Goal: Transaction & Acquisition: Purchase product/service

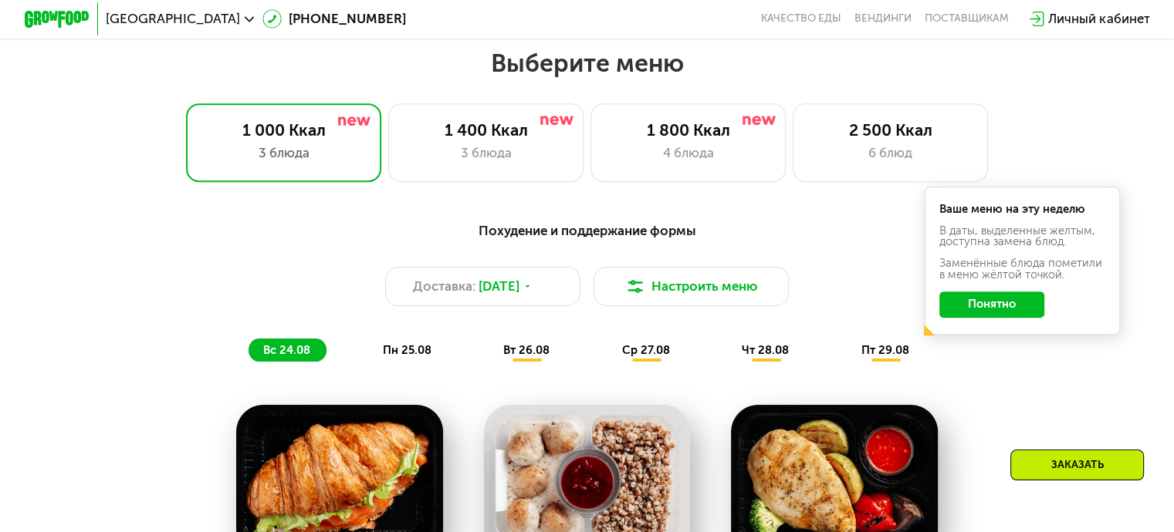
scroll to position [694, 0]
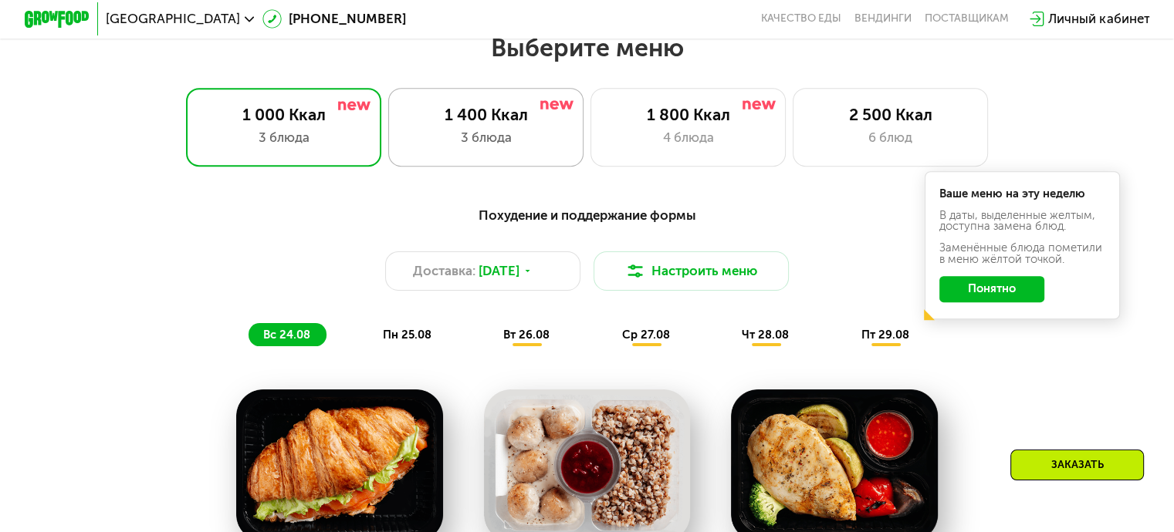
click at [500, 135] on div "3 блюда" at bounding box center [485, 137] width 161 height 19
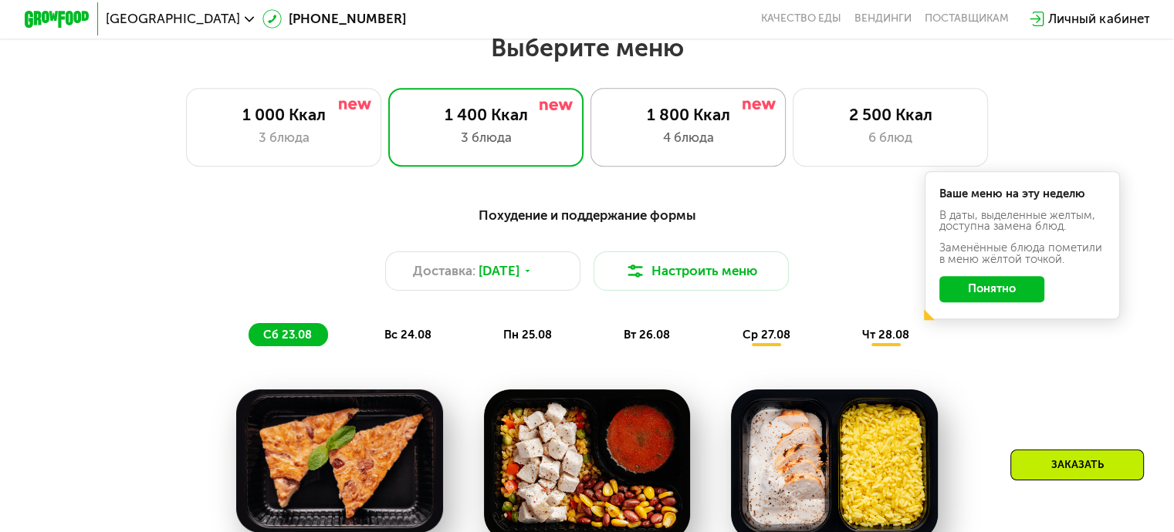
click at [792, 103] on div "1 800 Ккал 4 блюда" at bounding box center [890, 127] width 196 height 78
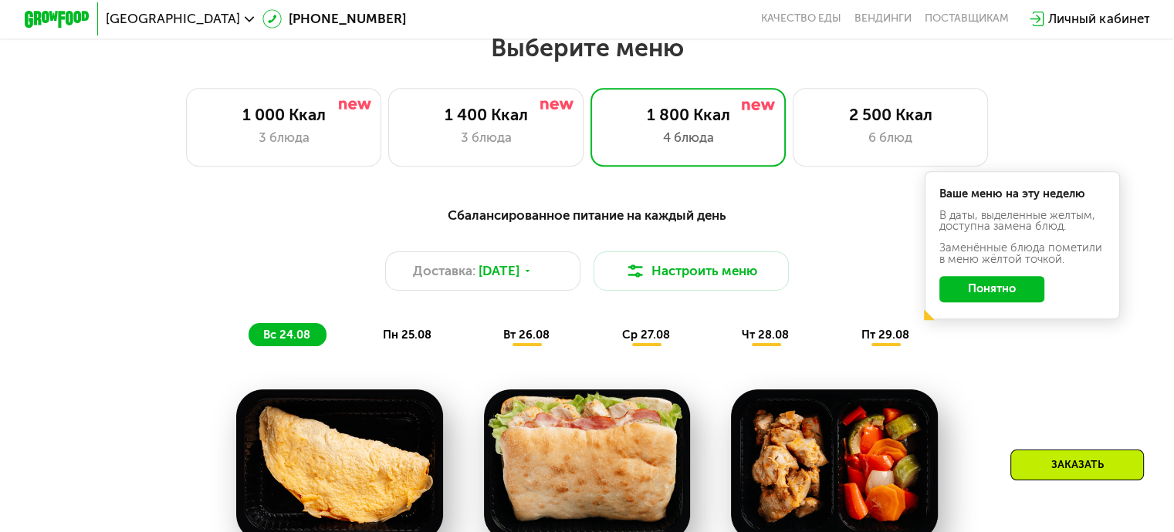
click at [1014, 285] on button "Понятно" at bounding box center [991, 289] width 105 height 26
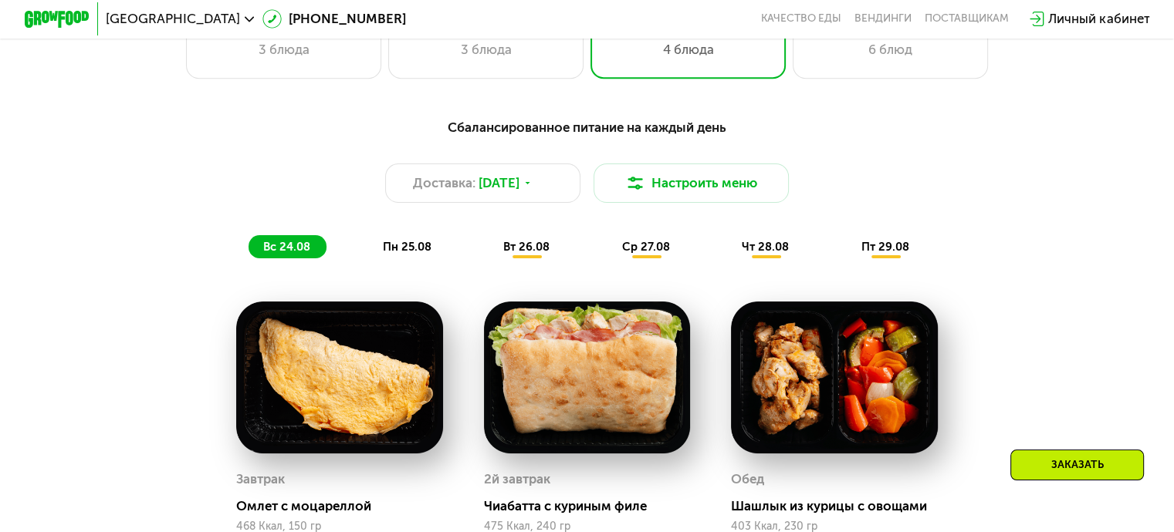
scroll to position [772, 0]
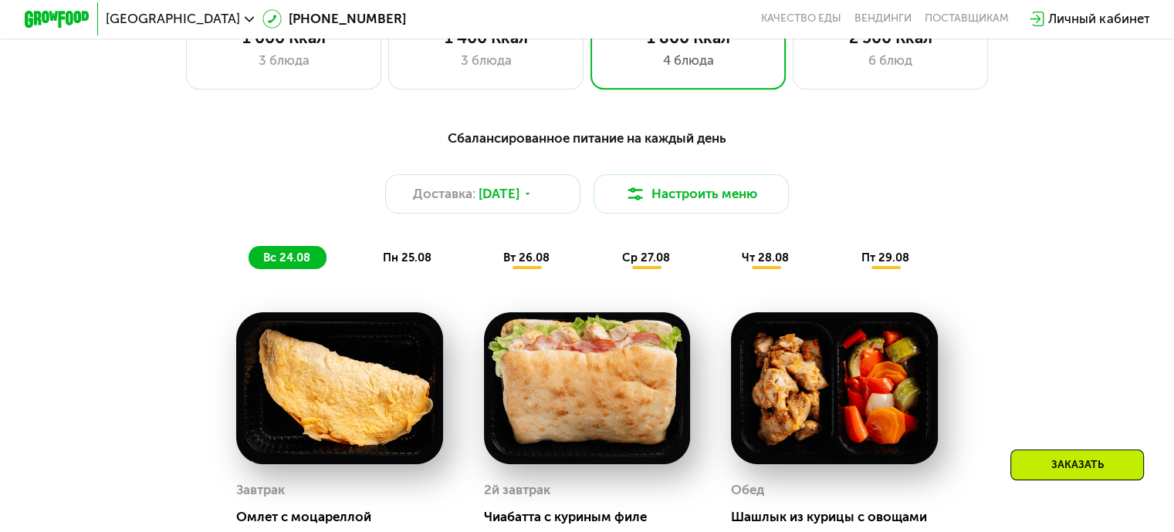
click at [428, 265] on span "пн 25.08" at bounding box center [407, 258] width 49 height 14
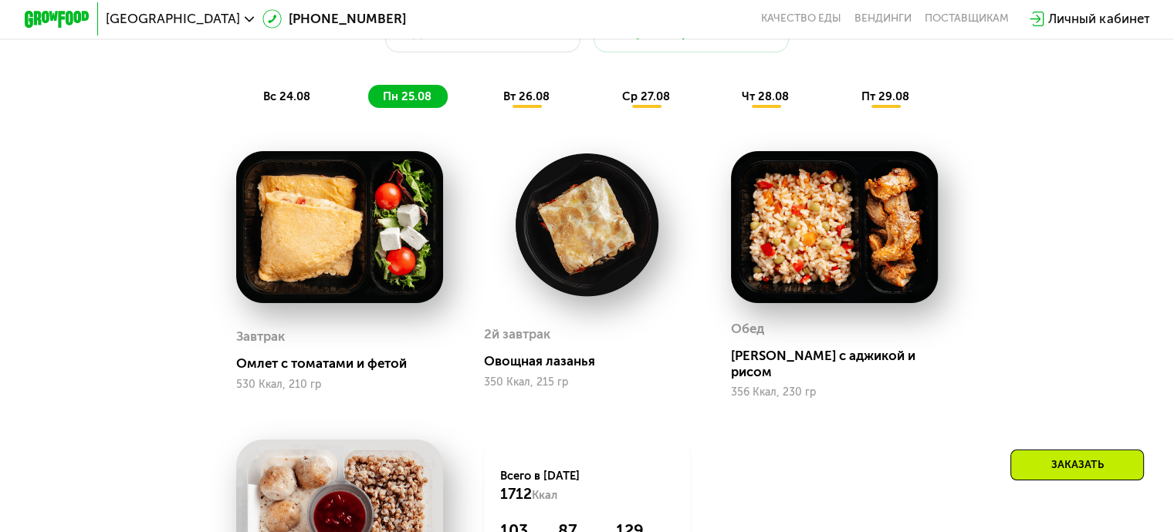
scroll to position [926, 0]
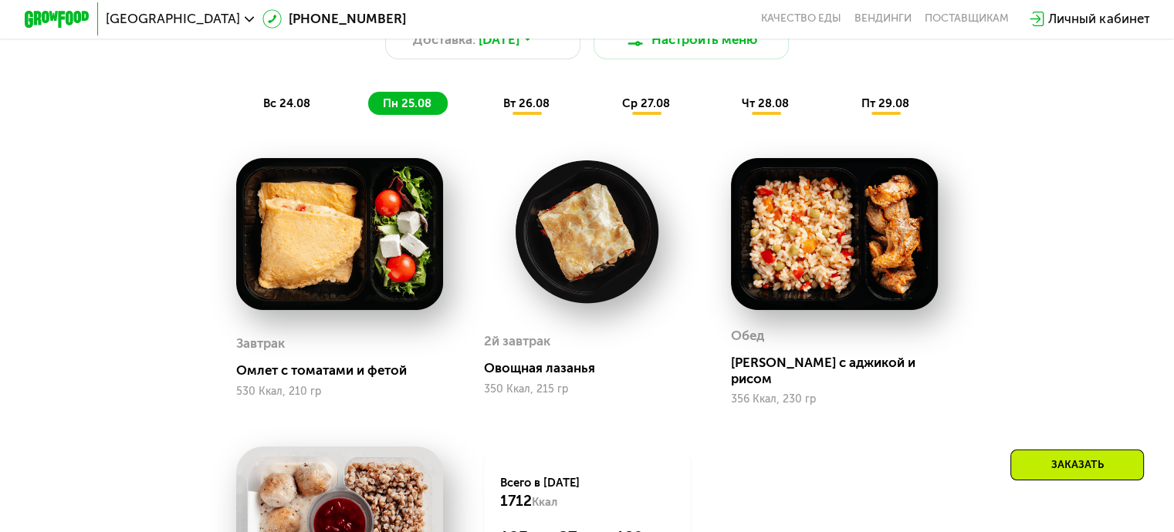
click at [607, 106] on div "вт 26.08" at bounding box center [646, 103] width 79 height 23
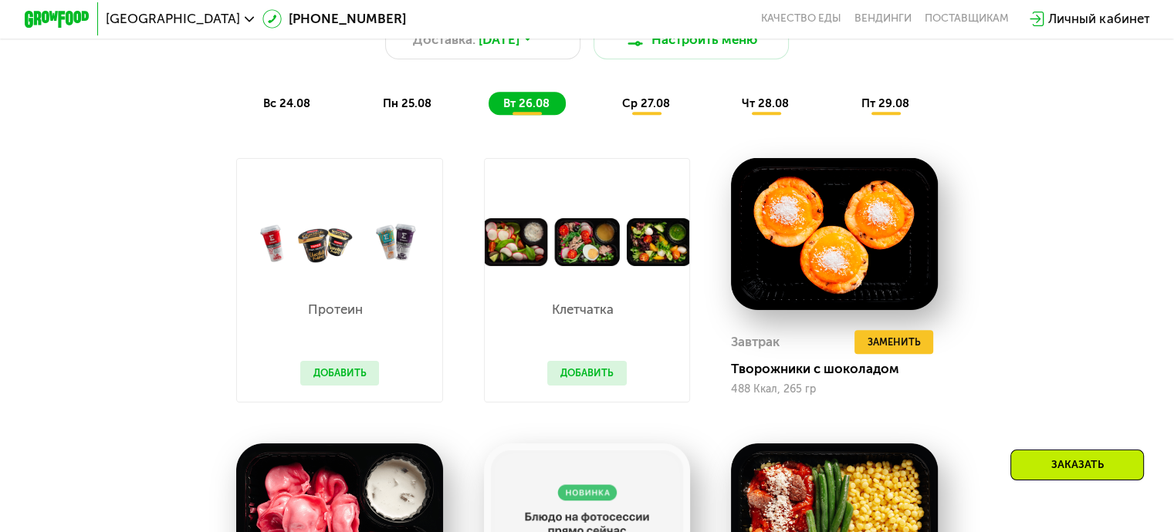
click at [634, 110] on span "ср 27.08" at bounding box center [646, 103] width 48 height 14
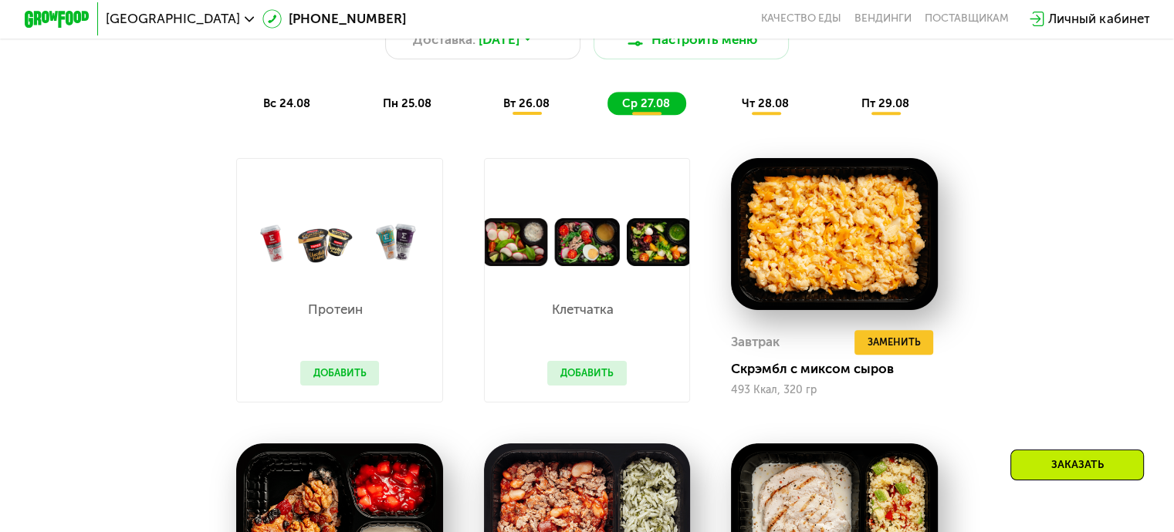
click at [534, 110] on span "вт 26.08" at bounding box center [526, 103] width 46 height 14
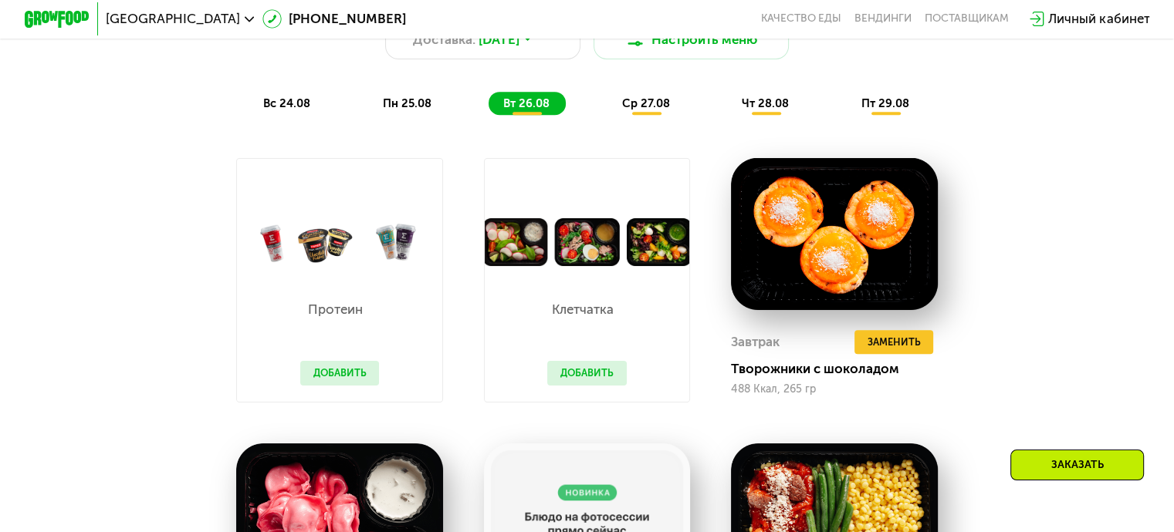
click at [846, 110] on div "чт 28.08" at bounding box center [885, 103] width 79 height 23
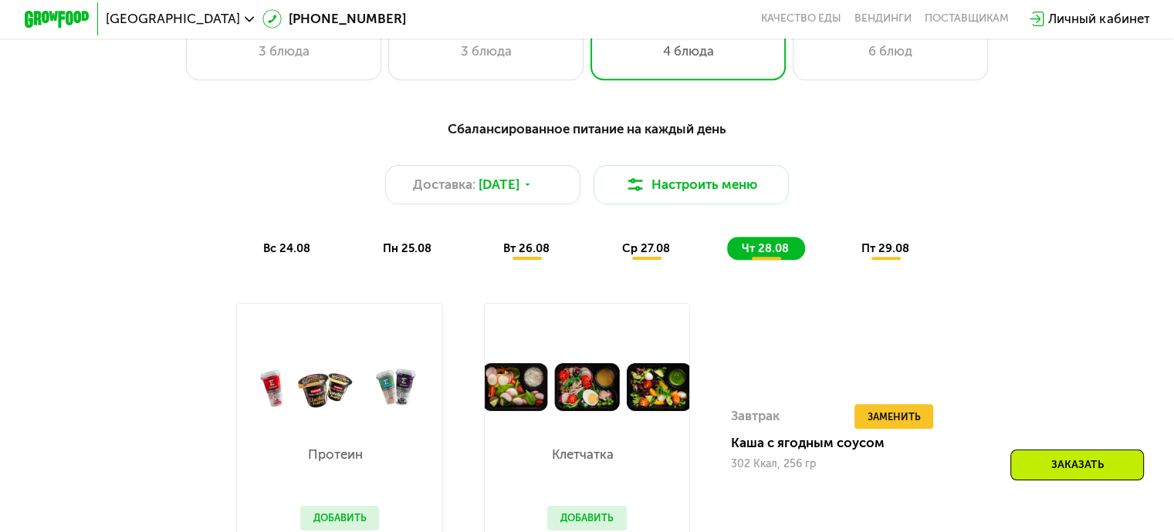
scroll to position [849, 0]
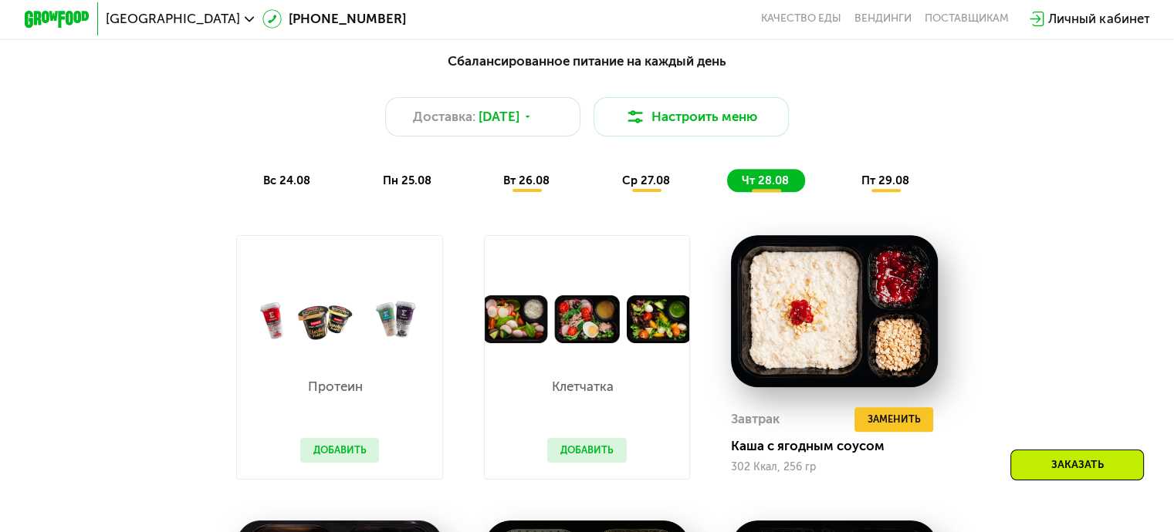
click at [368, 192] on div "вс 24.08" at bounding box center [407, 180] width 79 height 23
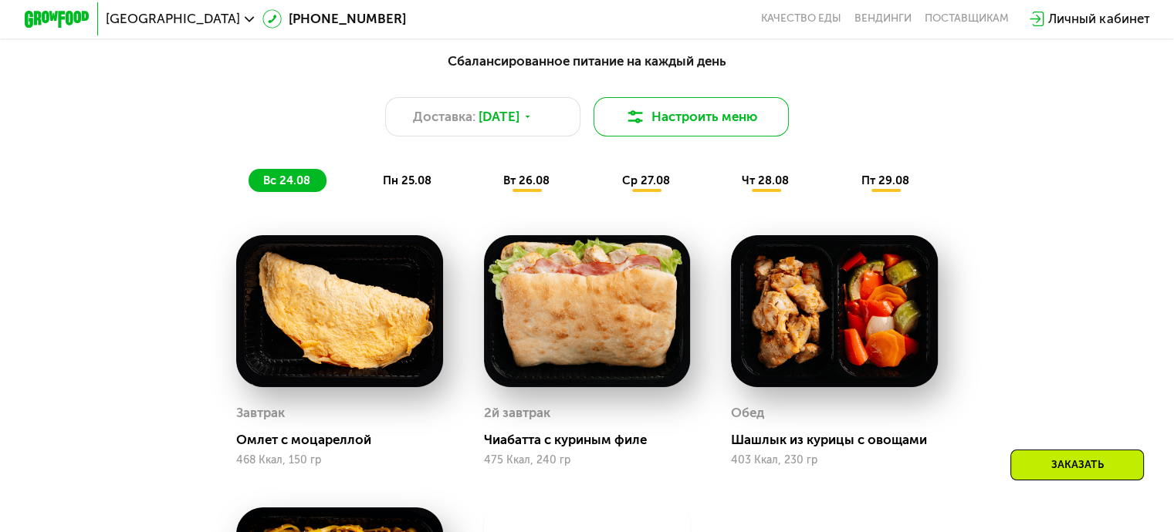
click at [656, 119] on button "Настроить меню" at bounding box center [691, 116] width 196 height 39
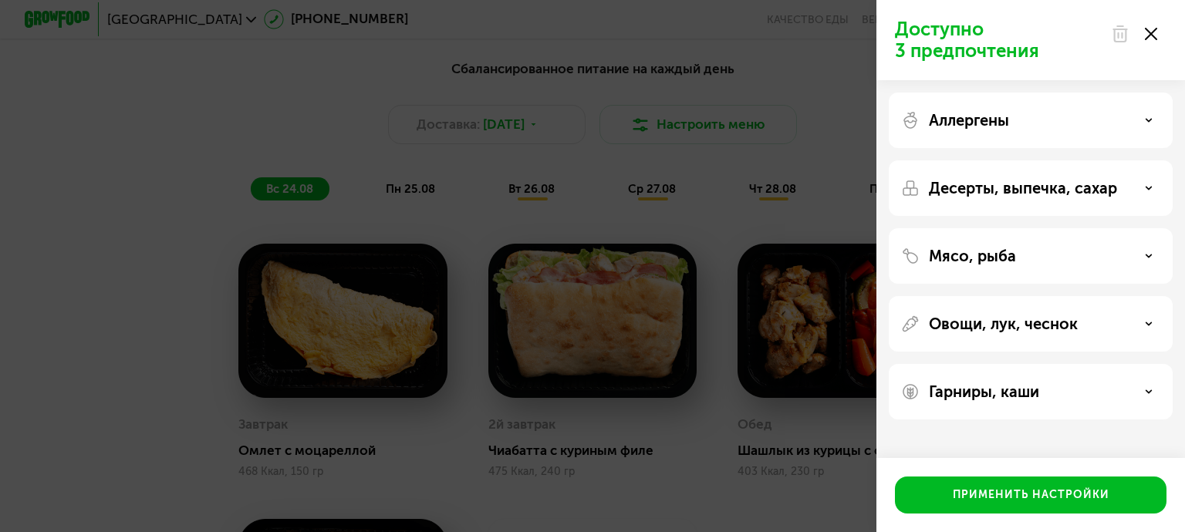
click at [1154, 39] on use at bounding box center [1151, 34] width 12 height 12
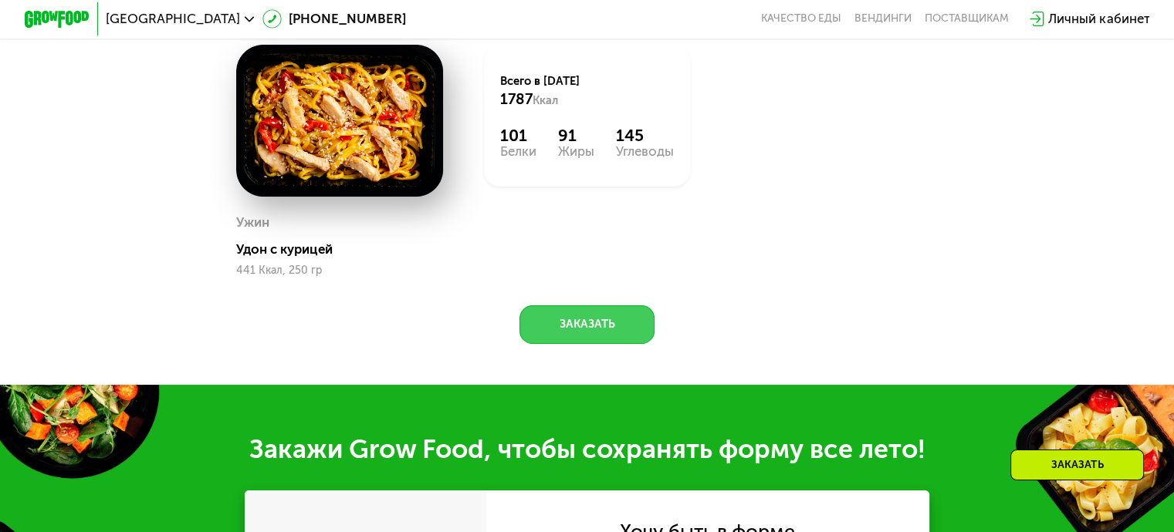
click at [559, 334] on button "Заказать" at bounding box center [586, 325] width 135 height 39
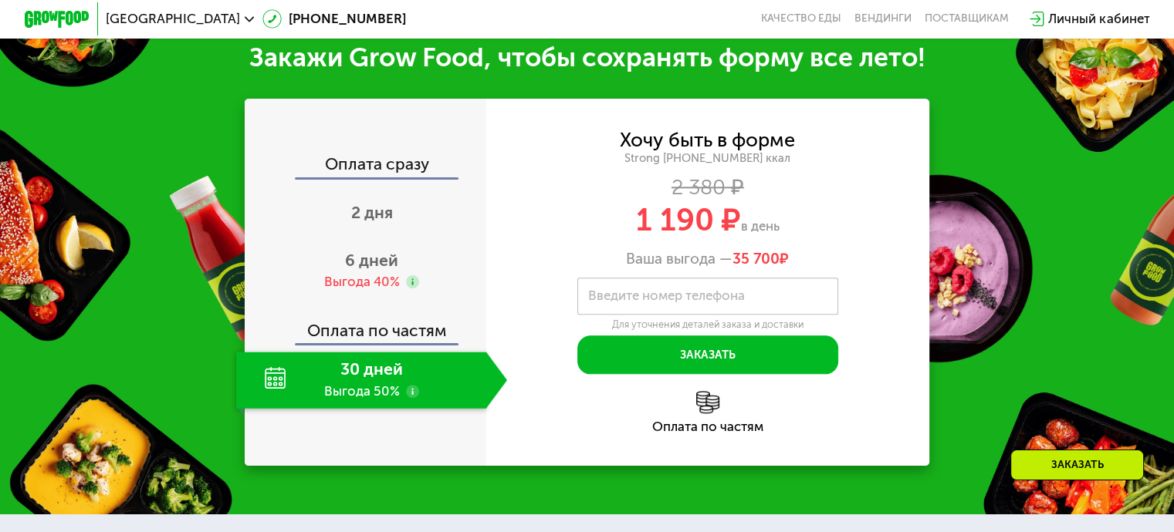
scroll to position [1712, 0]
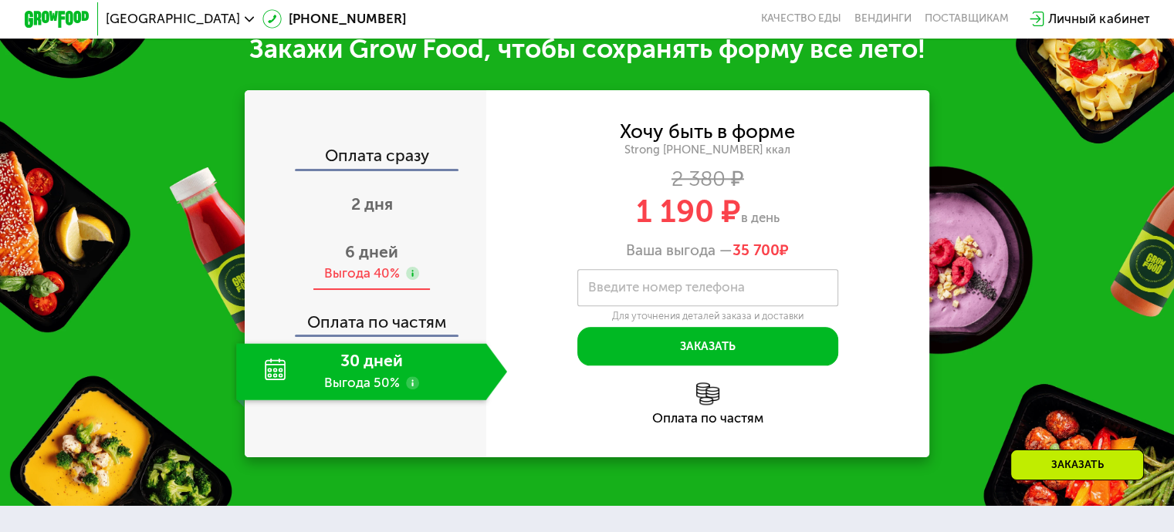
click at [356, 262] on span "6 дней" at bounding box center [371, 251] width 53 height 19
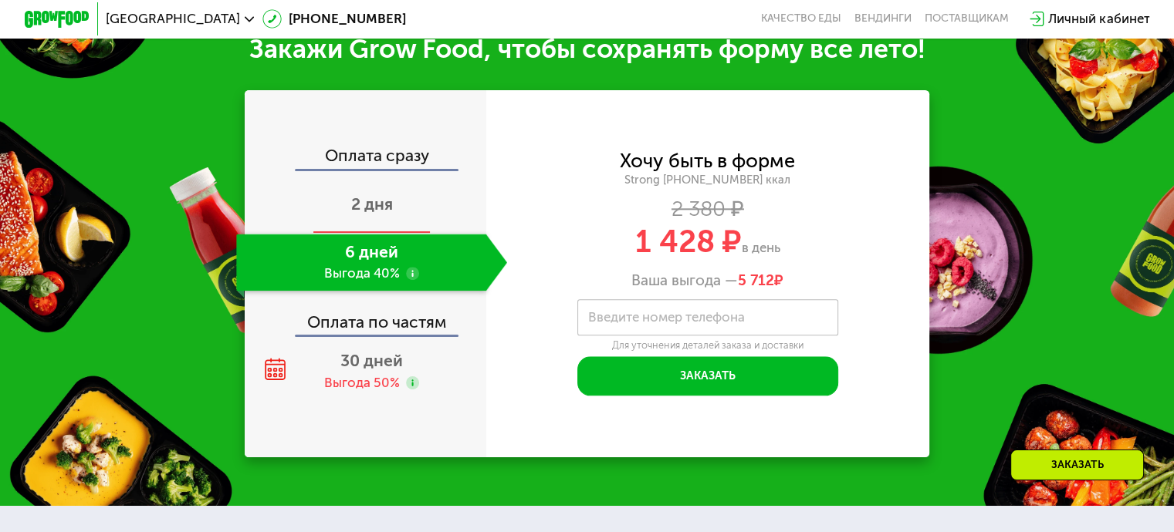
click at [377, 214] on span "2 дня" at bounding box center [372, 203] width 42 height 19
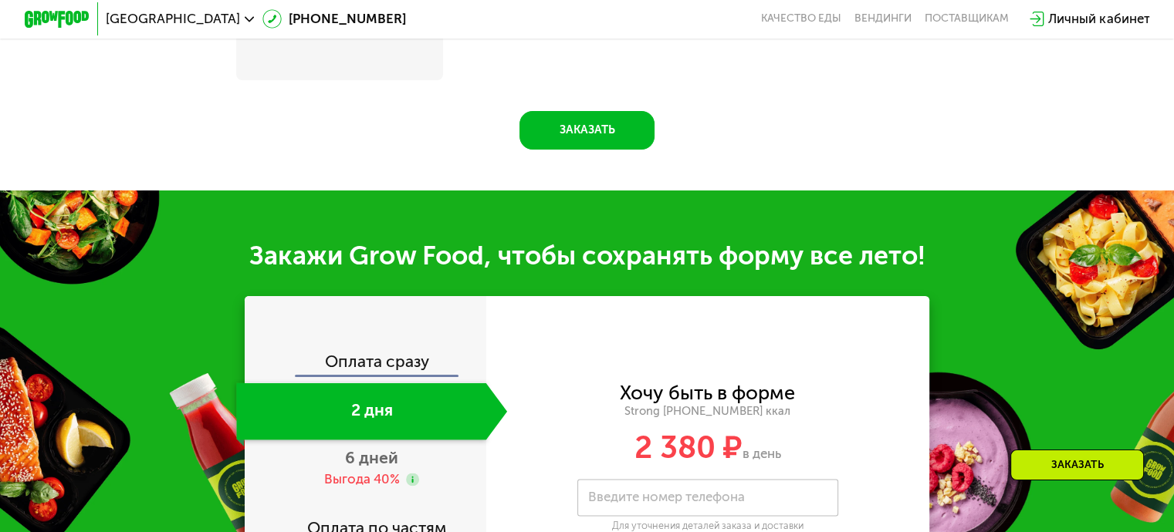
scroll to position [1944, 0]
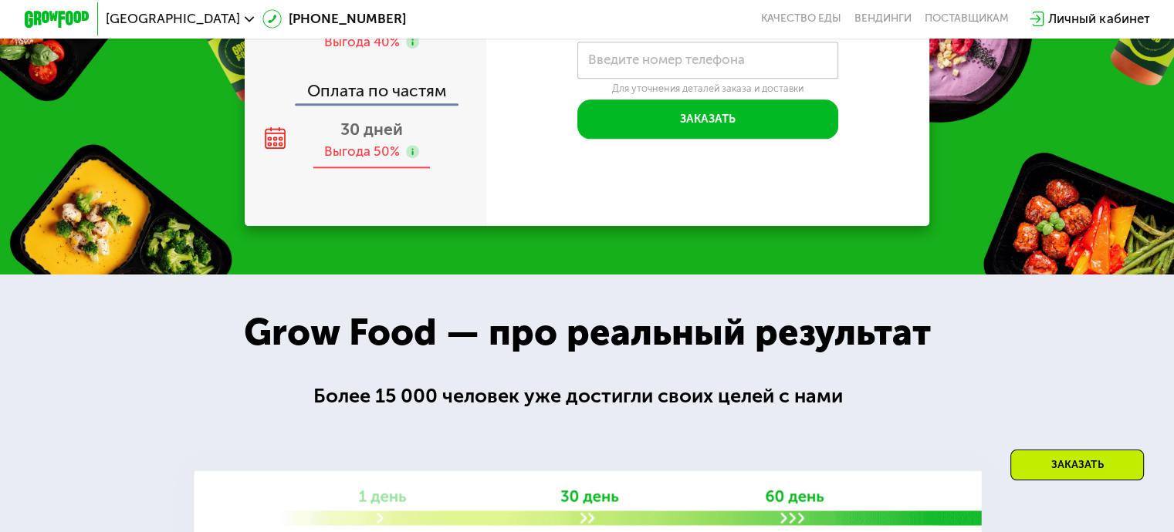
click at [339, 160] on div "Выгода 50%" at bounding box center [362, 152] width 76 height 18
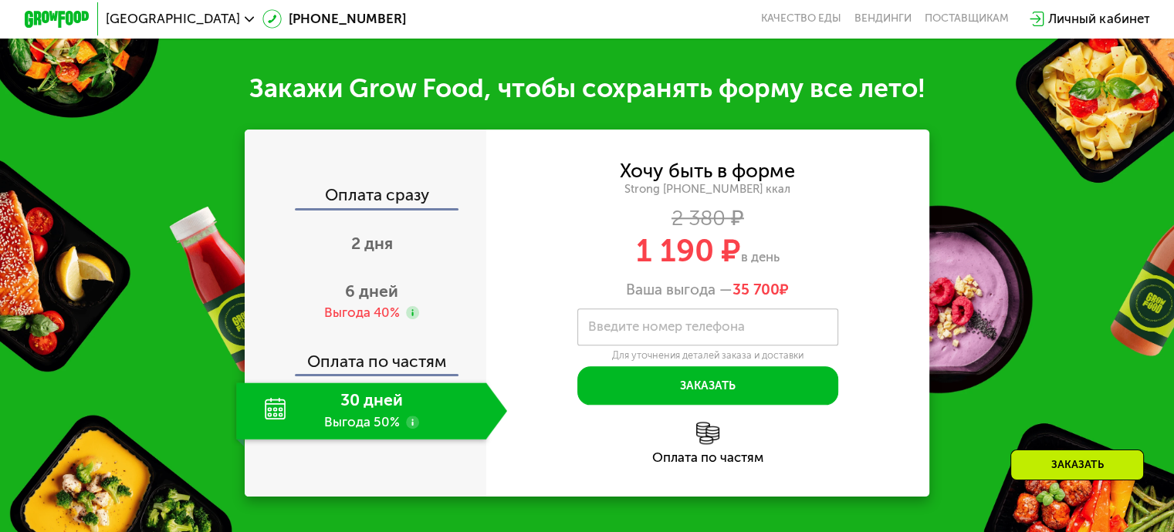
scroll to position [1635, 0]
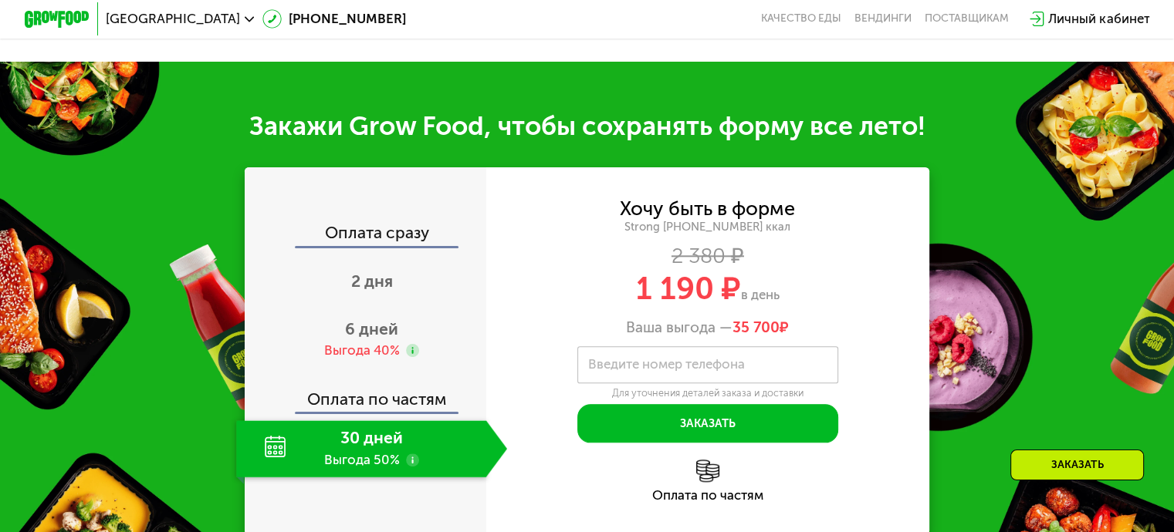
click at [414, 467] on use at bounding box center [412, 460] width 13 height 13
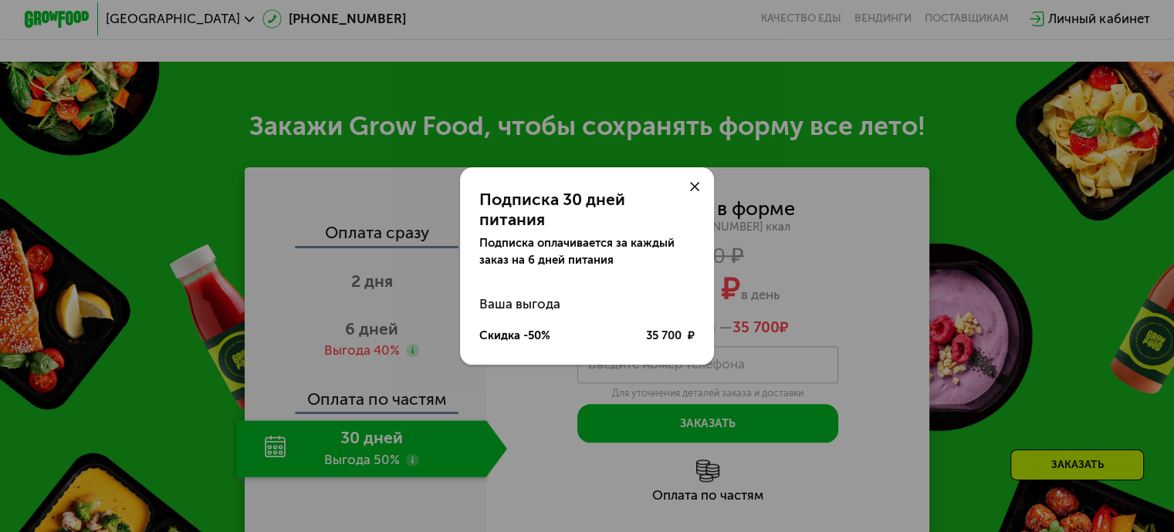
click at [694, 192] on icon at bounding box center [695, 187] width 10 height 10
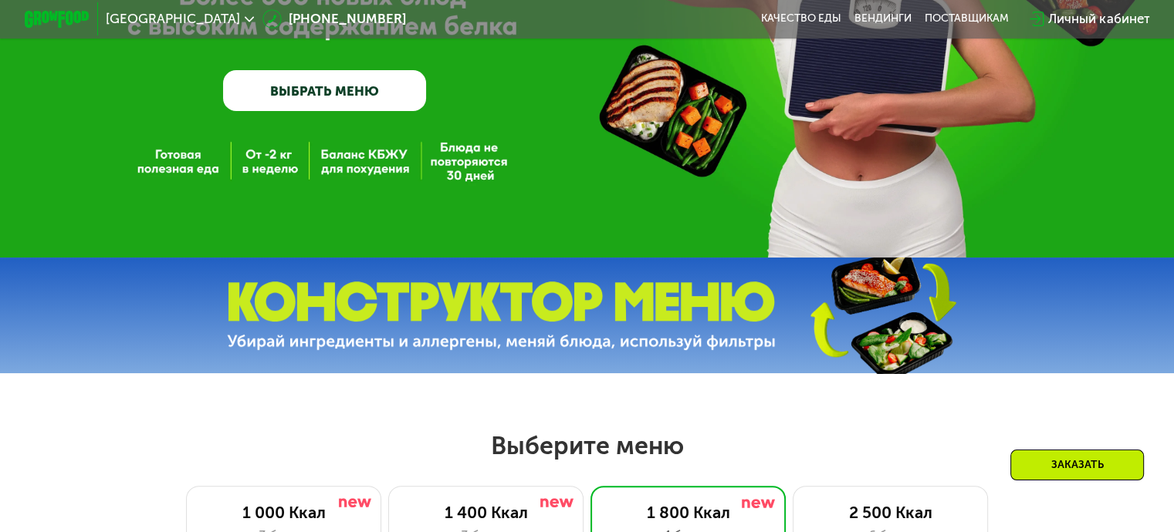
scroll to position [0, 0]
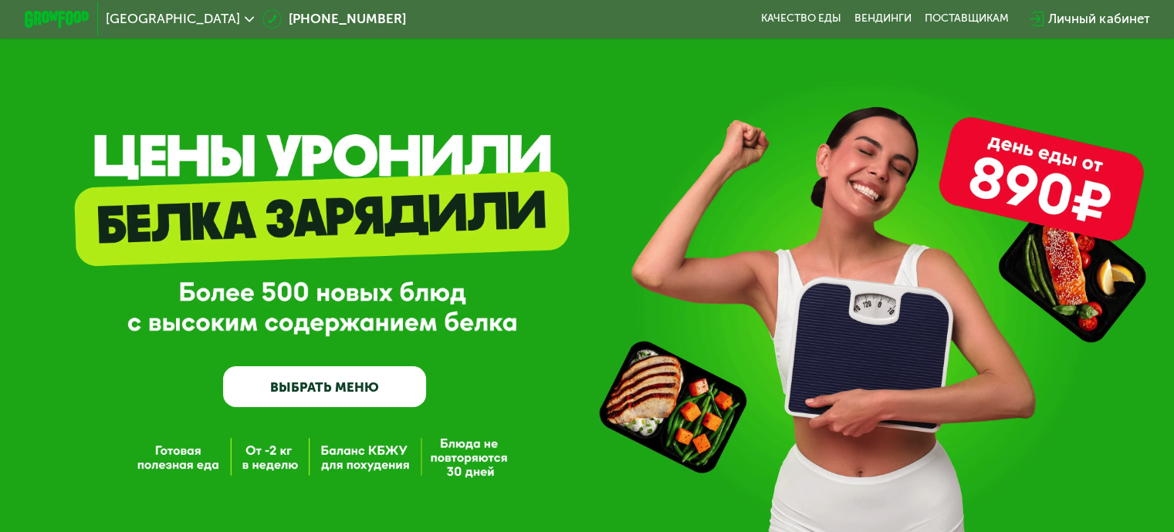
click at [16, 10] on div at bounding box center [57, 18] width 82 height 33
click at [35, 15] on img at bounding box center [57, 19] width 65 height 17
click at [329, 400] on link "ВЫБРАТЬ МЕНЮ" at bounding box center [324, 386] width 203 height 41
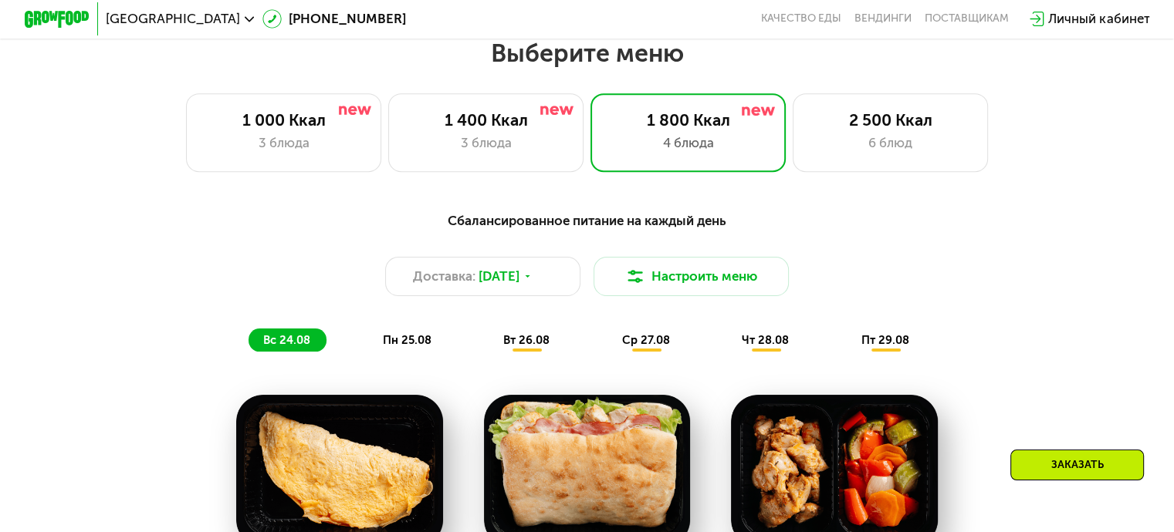
scroll to position [694, 0]
